Goal: Navigation & Orientation: Understand site structure

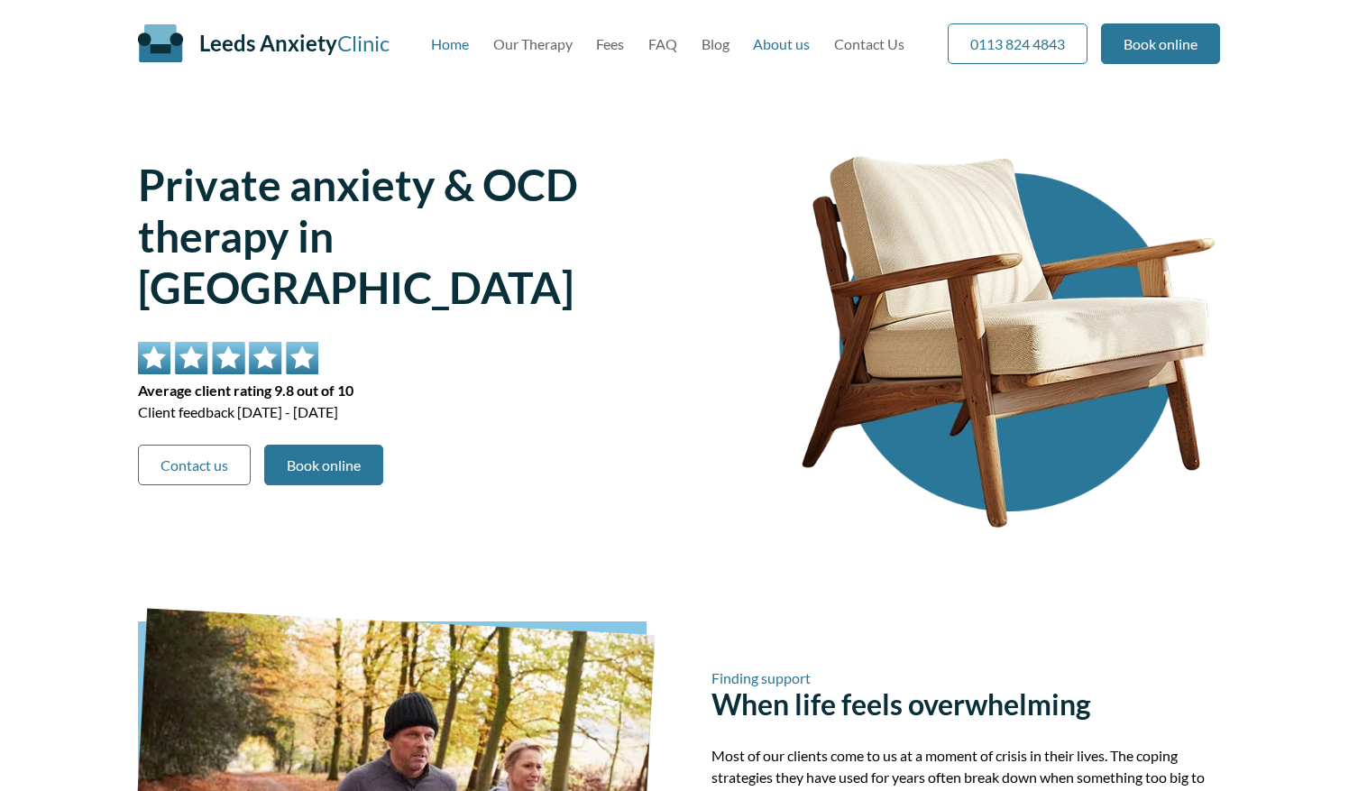
click at [774, 38] on link "About us" at bounding box center [781, 43] width 57 height 17
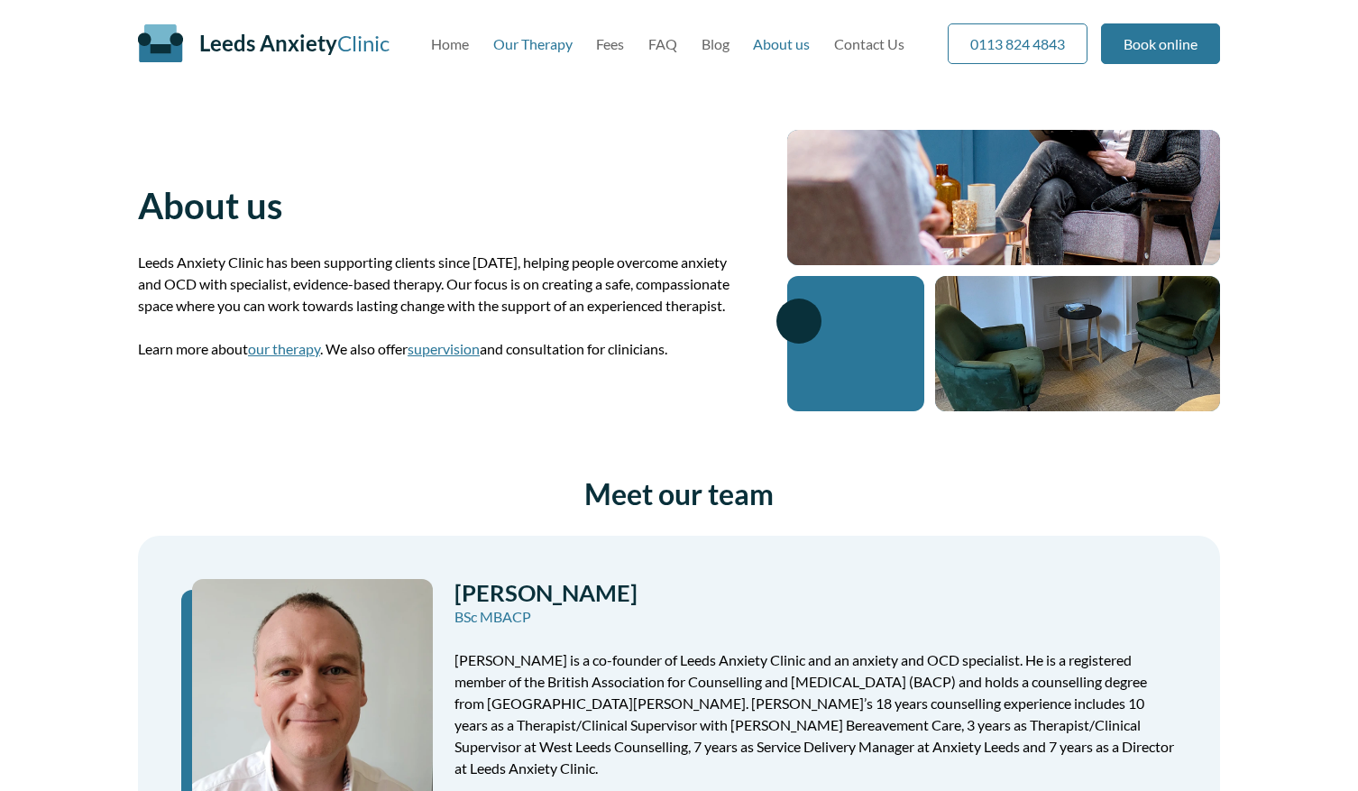
click at [539, 43] on link "Our Therapy" at bounding box center [532, 43] width 79 height 17
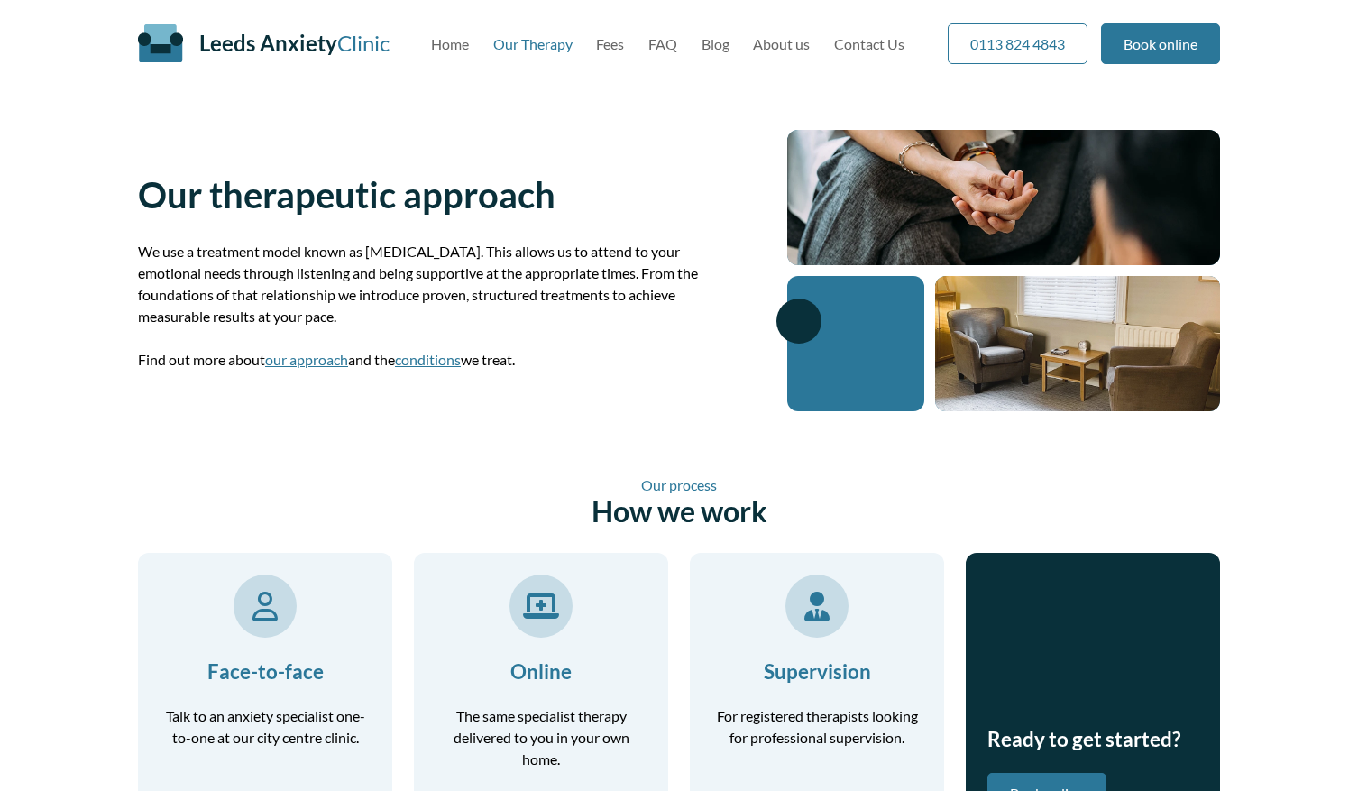
click at [428, 38] on div "Leeds Anxiety Clinic Skip to main content" at bounding box center [284, 43] width 293 height 87
click at [443, 42] on link "Home" at bounding box center [450, 43] width 38 height 17
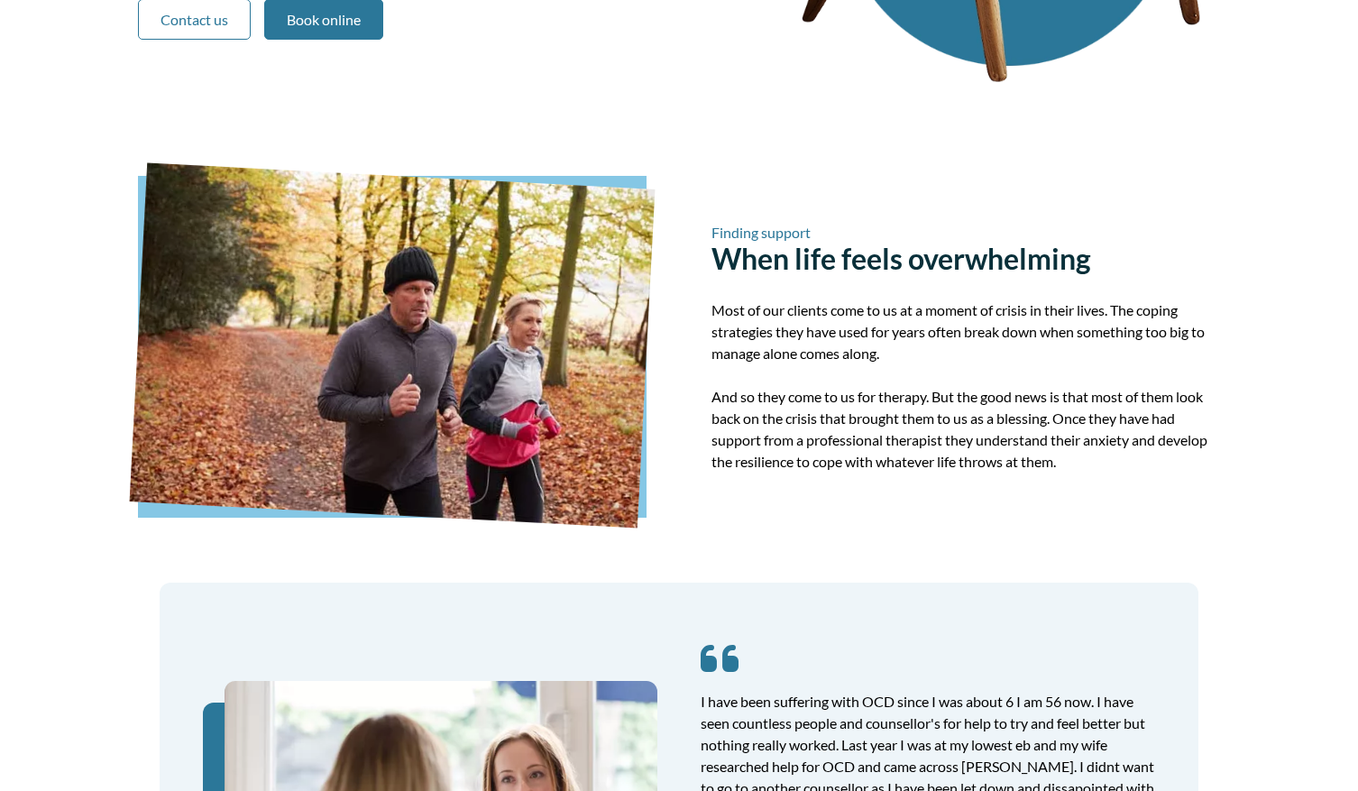
scroll to position [197, 0]
